Goal: Find specific page/section

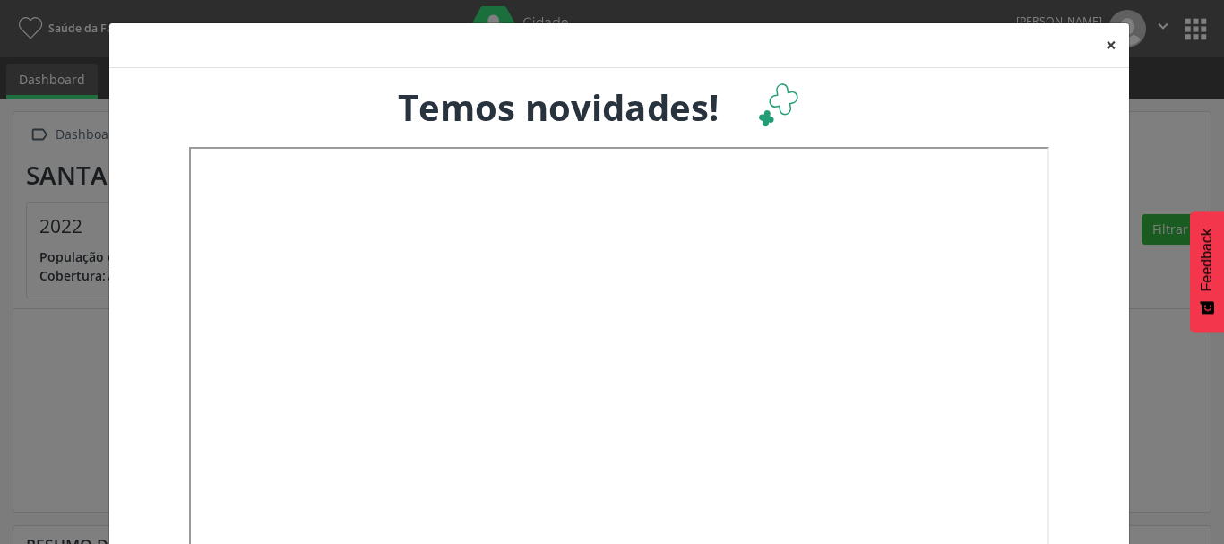
click at [1105, 41] on button "×" at bounding box center [1111, 45] width 36 height 44
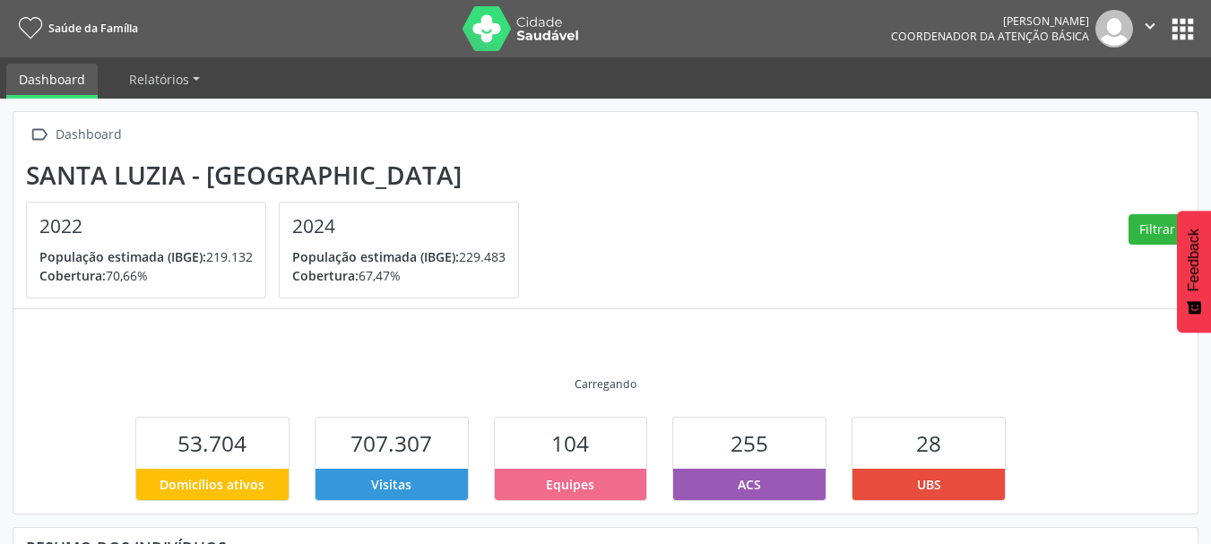
click at [1149, 24] on icon "" at bounding box center [1150, 26] width 20 height 20
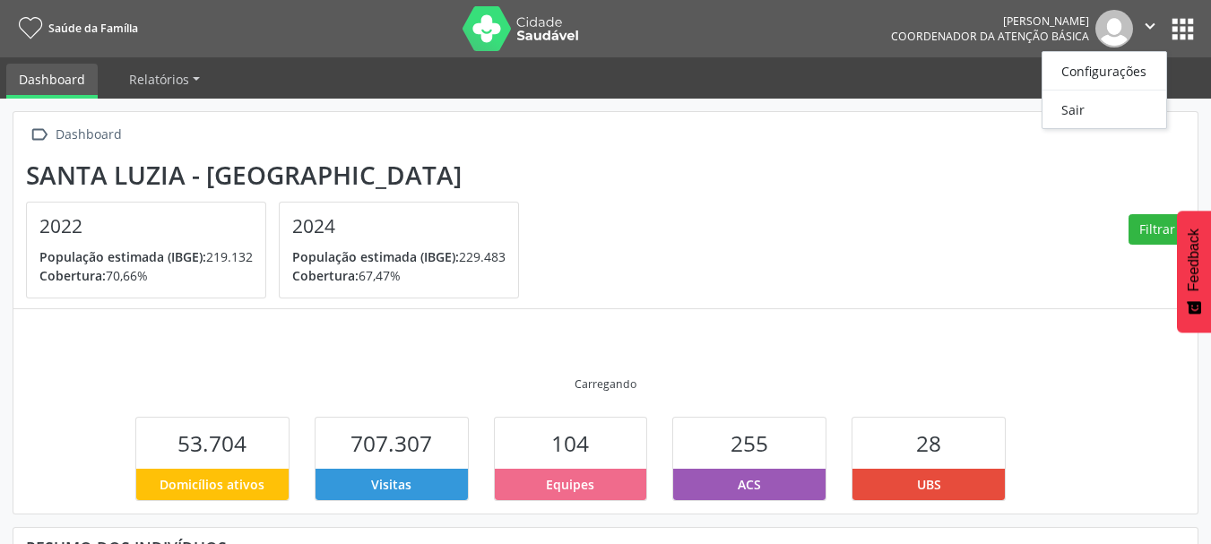
click at [946, 282] on section "[GEOGRAPHIC_DATA] - MG 2022 População estimada (IBGE): 219.132 Cobertura: 70,66…" at bounding box center [605, 229] width 1159 height 139
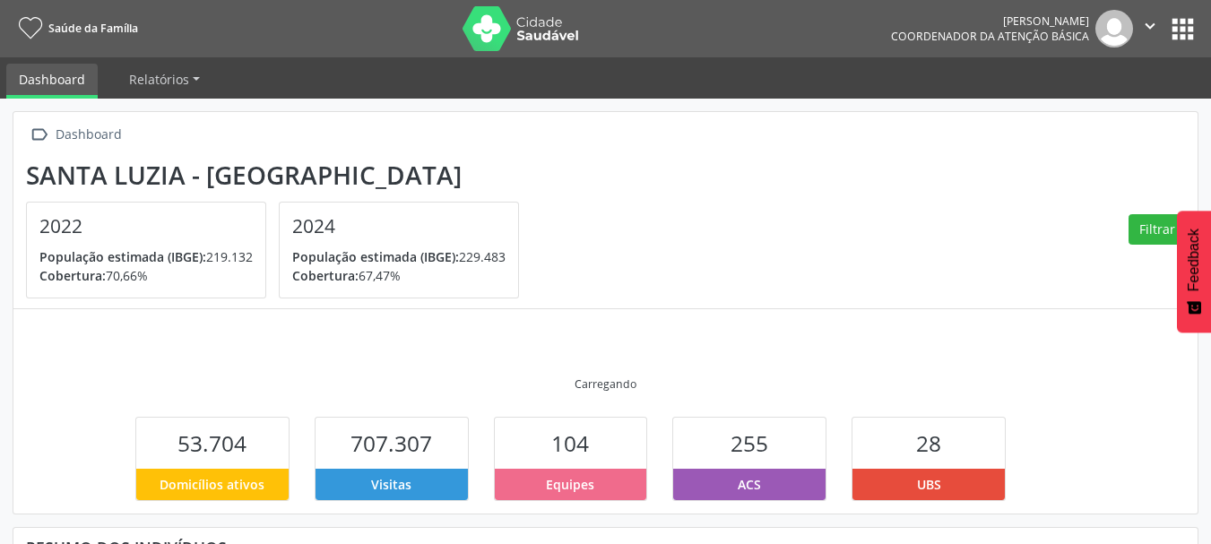
click at [1170, 24] on button "apps" at bounding box center [1182, 28] width 31 height 31
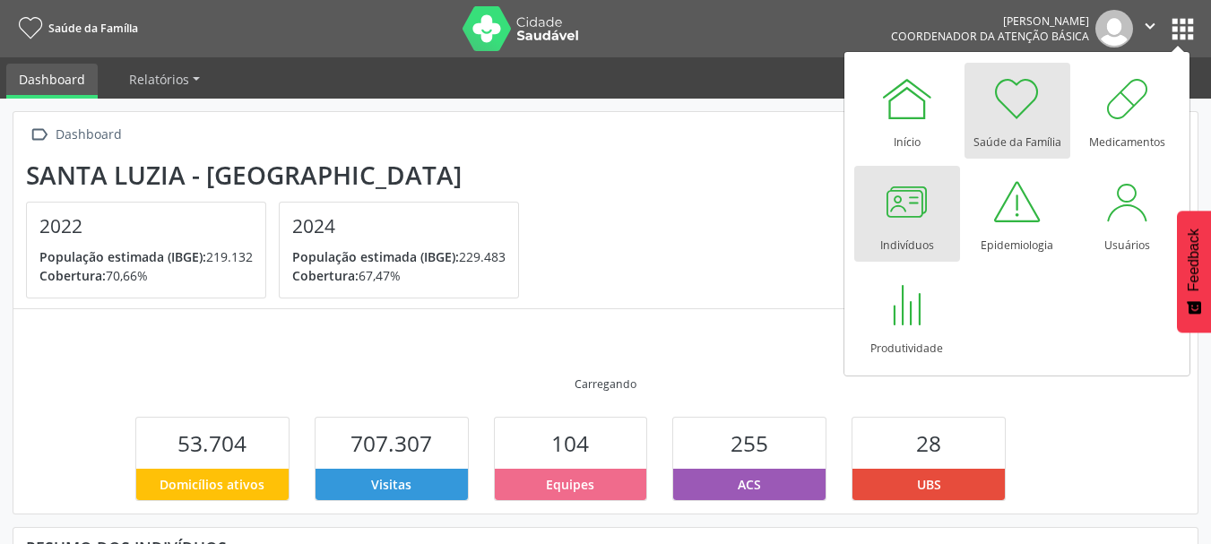
click at [883, 212] on div at bounding box center [907, 202] width 54 height 54
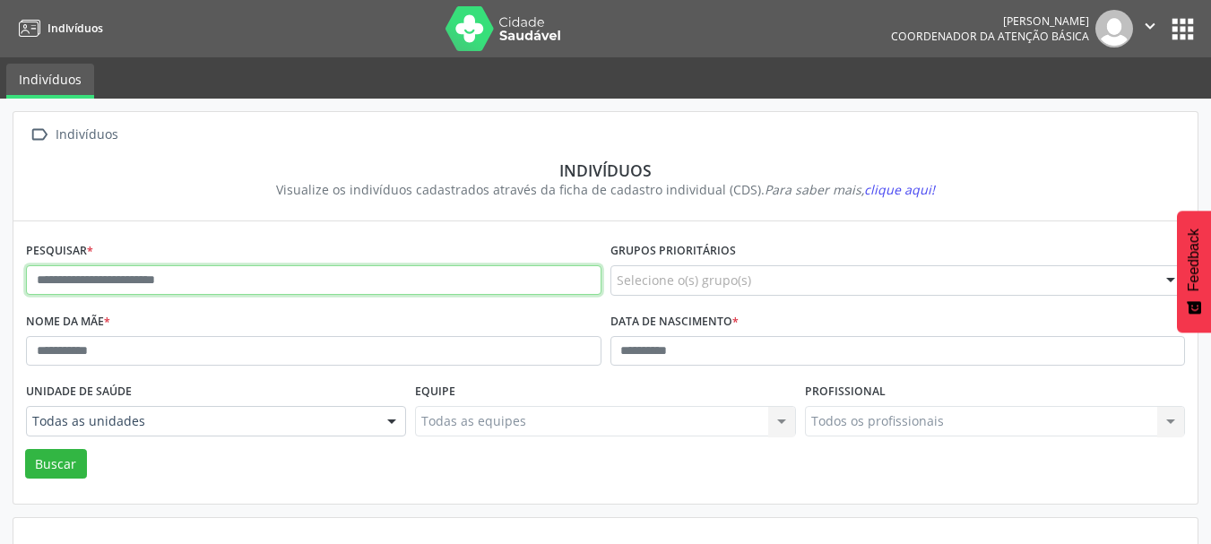
click at [479, 266] on input "text" at bounding box center [313, 280] width 575 height 30
type input "**********"
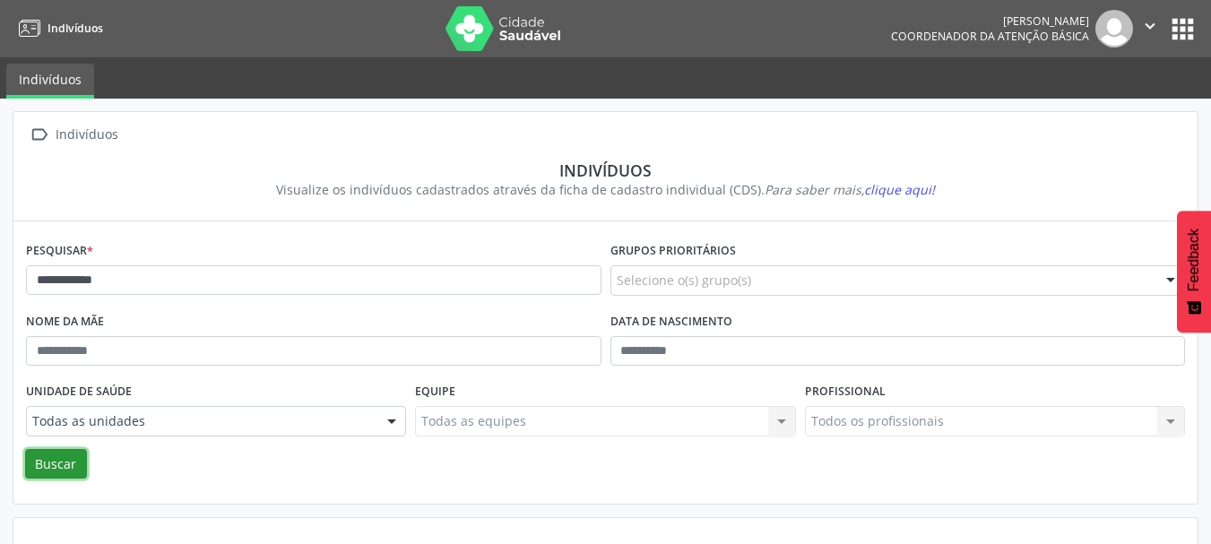
click at [62, 479] on button "Buscar" at bounding box center [56, 464] width 62 height 30
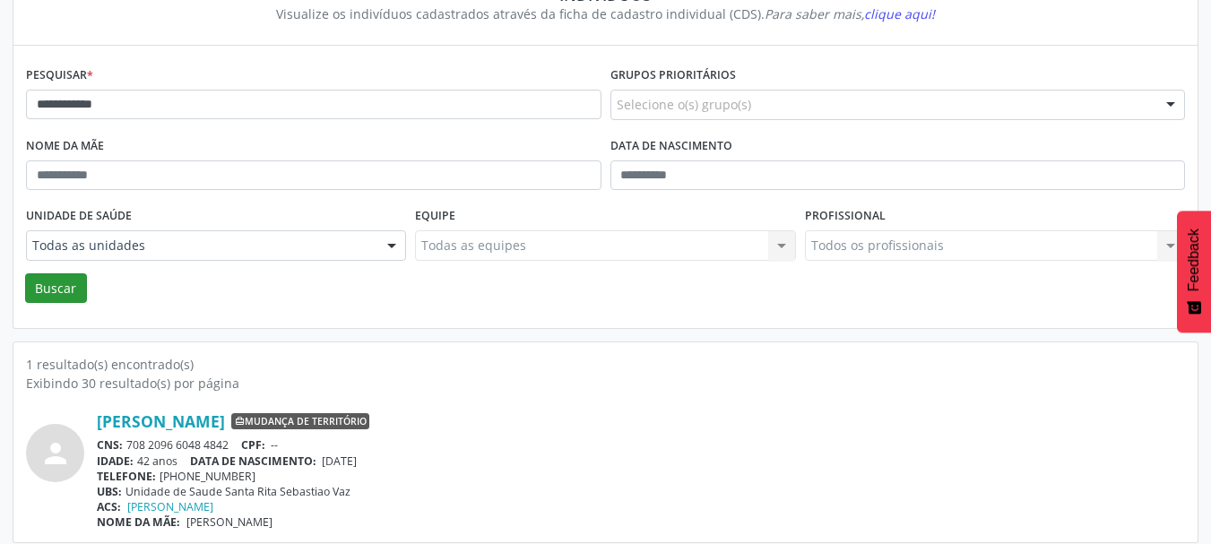
scroll to position [187, 0]
